Goal: Information Seeking & Learning: Find specific fact

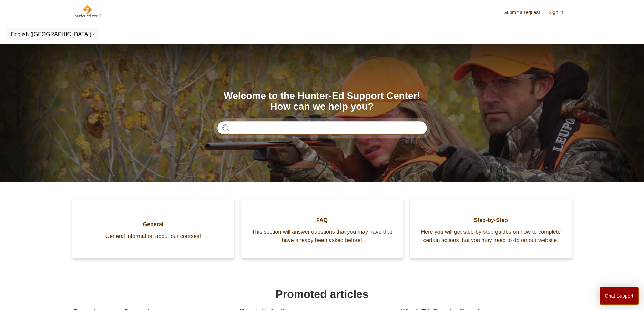
click at [244, 128] on input "Search" at bounding box center [322, 128] width 210 height 14
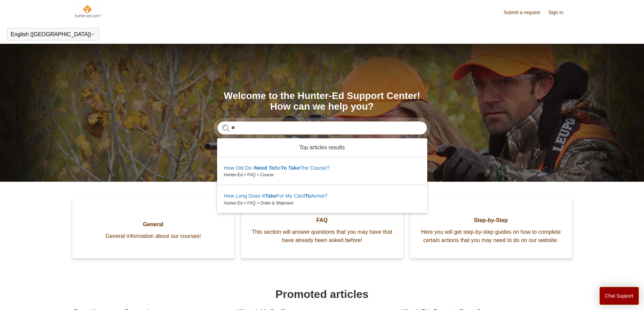
type input "*"
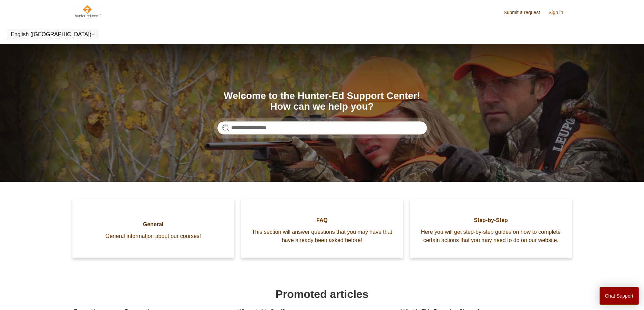
type input "**********"
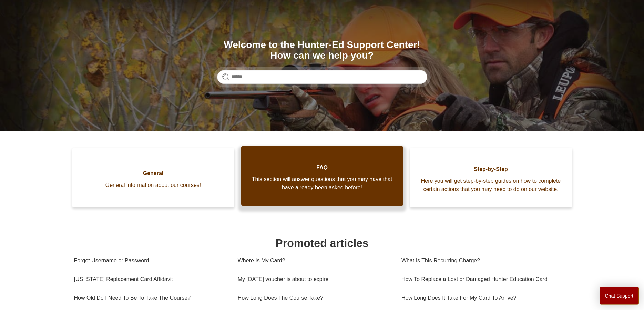
scroll to position [105, 0]
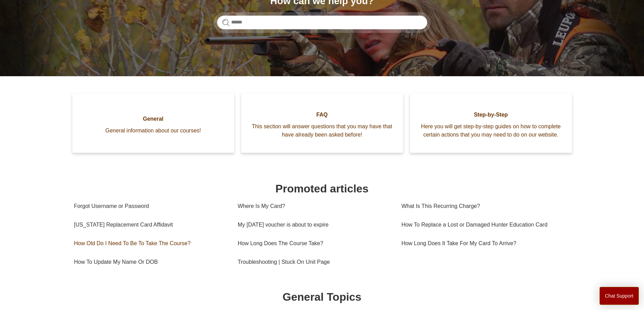
click at [120, 252] on link "How Old Do I Need To Be To Take The Course?" at bounding box center [150, 243] width 153 height 19
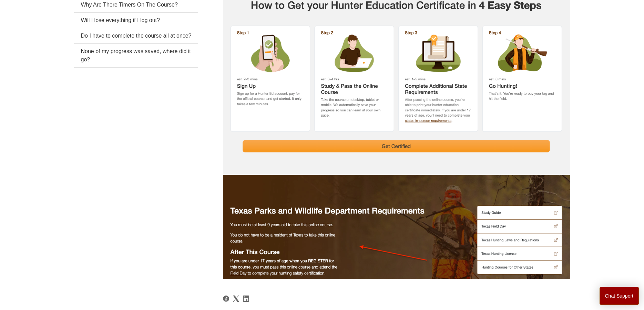
scroll to position [105, 0]
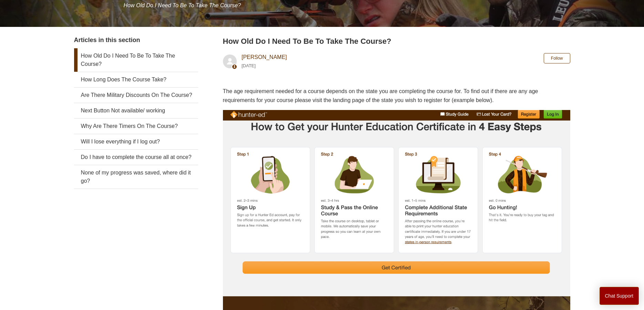
click at [381, 268] on img at bounding box center [396, 255] width 347 height 290
click at [395, 267] on img at bounding box center [396, 255] width 347 height 290
